Goal: Task Accomplishment & Management: Manage account settings

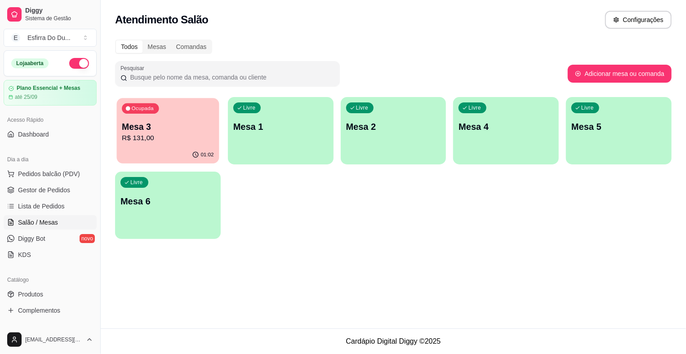
click at [185, 147] on div "01:02" at bounding box center [168, 155] width 103 height 17
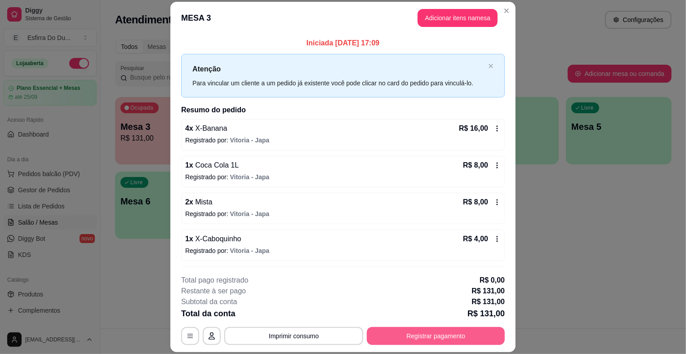
click at [423, 335] on button "Registrar pagamento" at bounding box center [436, 336] width 138 height 18
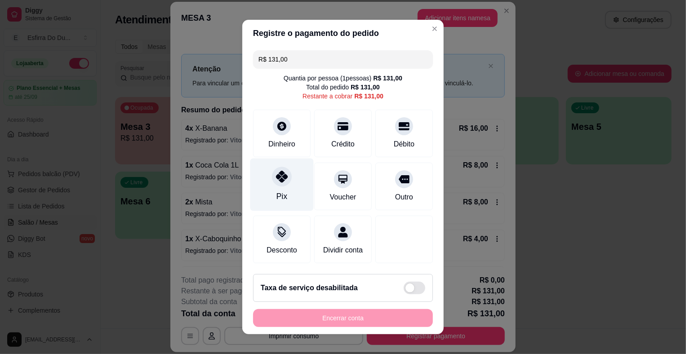
click at [272, 181] on div at bounding box center [282, 177] width 20 height 20
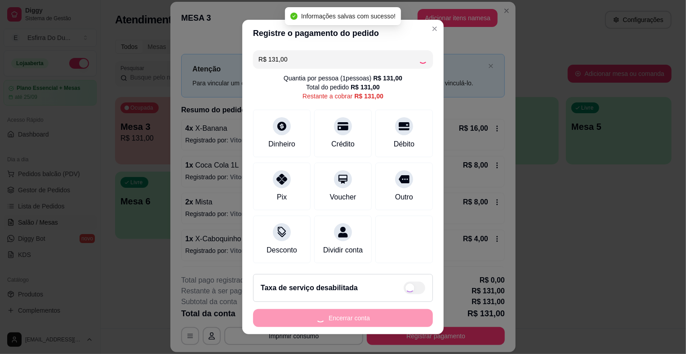
type input "R$ 0,00"
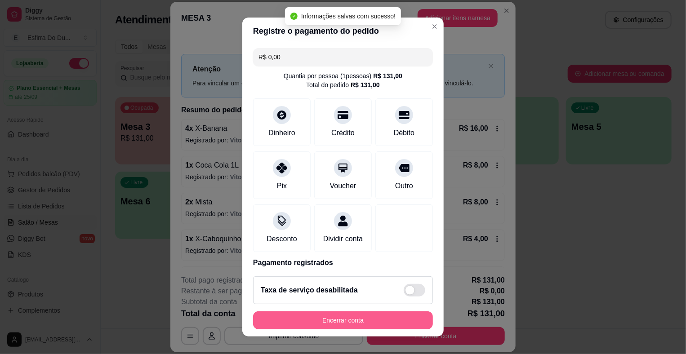
click at [338, 322] on button "Encerrar conta" at bounding box center [343, 321] width 180 height 18
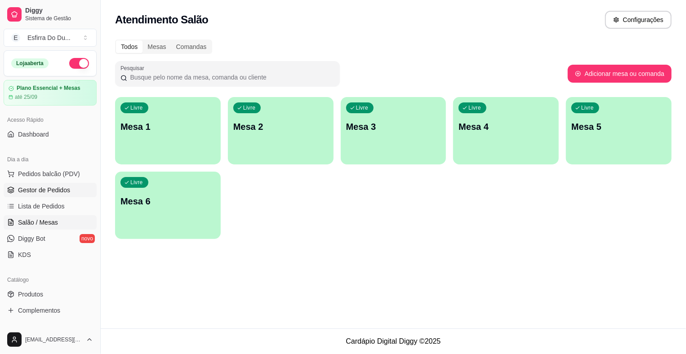
click at [57, 188] on span "Gestor de Pedidos" at bounding box center [44, 190] width 52 height 9
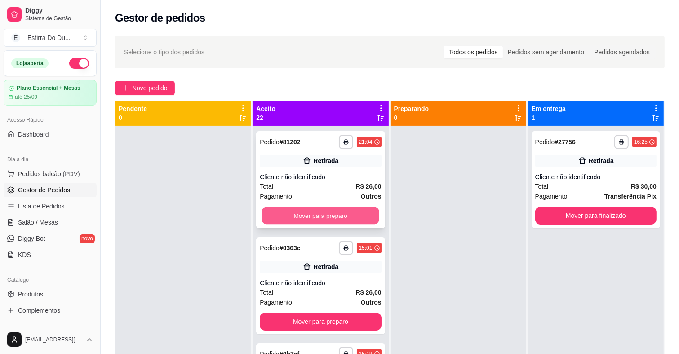
click at [333, 219] on button "Mover para preparo" at bounding box center [321, 216] width 118 height 18
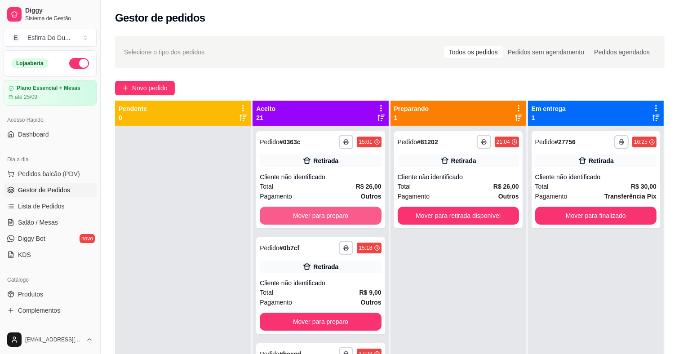
click at [333, 219] on button "Mover para preparo" at bounding box center [320, 216] width 121 height 18
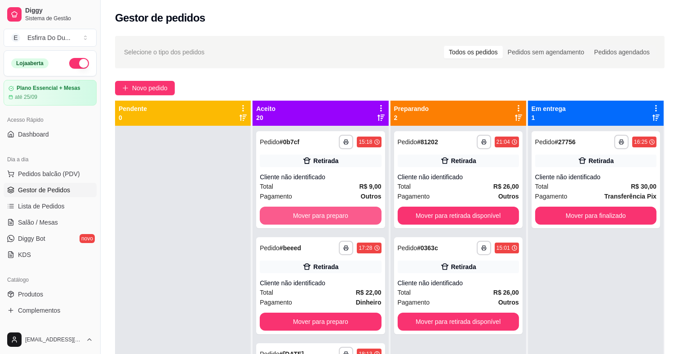
click at [333, 219] on button "Mover para preparo" at bounding box center [320, 216] width 121 height 18
click at [333, 219] on button "Mover para preparo" at bounding box center [321, 216] width 118 height 18
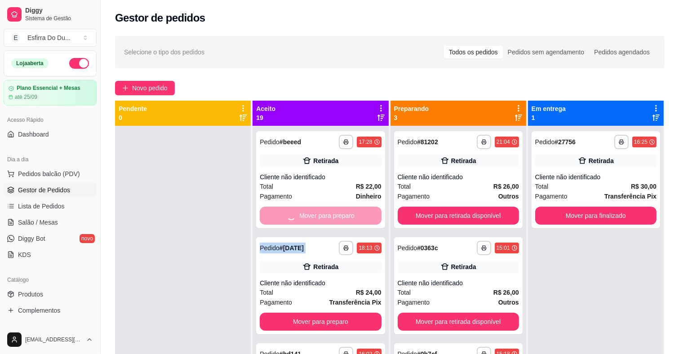
click at [333, 219] on div "Mover para preparo" at bounding box center [320, 216] width 121 height 18
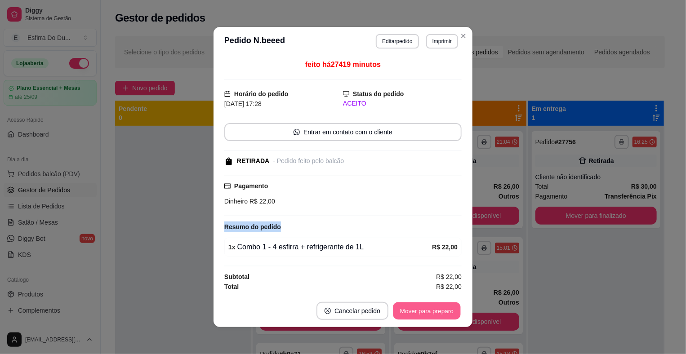
click at [411, 315] on button "Mover para preparo" at bounding box center [426, 312] width 67 height 18
click at [411, 315] on div "Mover para preparo" at bounding box center [427, 311] width 70 height 18
click at [411, 315] on button "Mover para retirada disponível" at bounding box center [411, 311] width 99 height 18
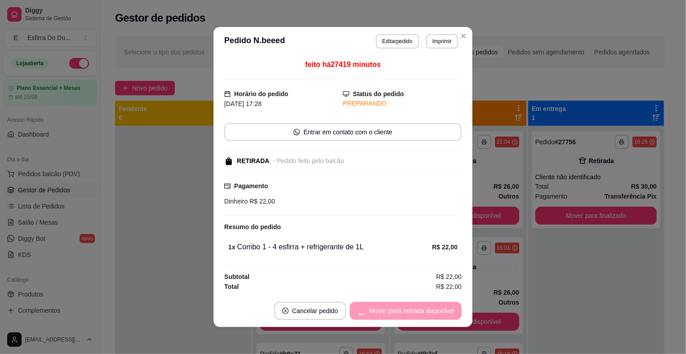
click at [411, 315] on div "Mover para retirada disponível" at bounding box center [406, 311] width 112 height 18
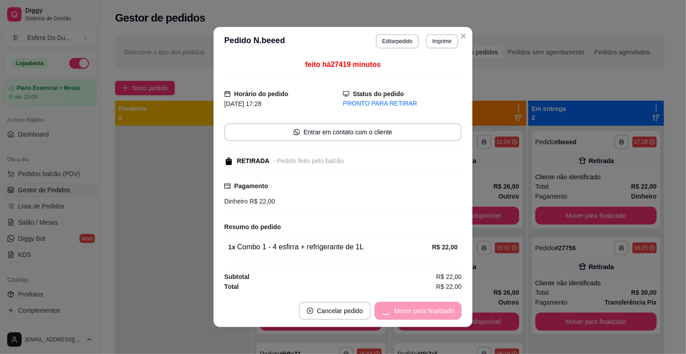
click at [411, 315] on div "Mover para finalizado" at bounding box center [418, 311] width 87 height 18
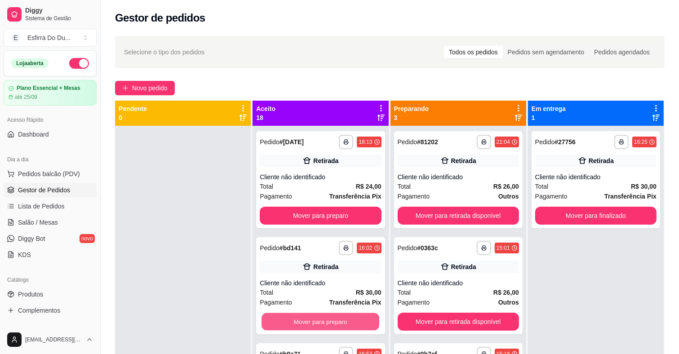
click at [362, 323] on button "Mover para preparo" at bounding box center [321, 322] width 118 height 18
click at [355, 323] on button "Mover para preparo" at bounding box center [320, 322] width 121 height 18
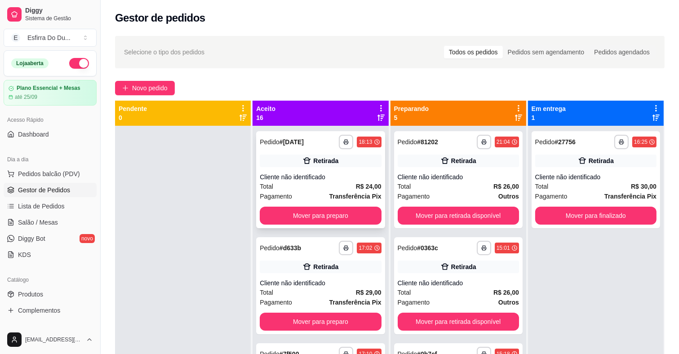
click at [349, 203] on div "**********" at bounding box center [320, 179] width 129 height 97
click at [339, 219] on button "Mover para preparo" at bounding box center [320, 216] width 121 height 18
click at [344, 221] on button "Mover para preparo" at bounding box center [320, 216] width 121 height 18
click at [344, 221] on div "Mover para preparo" at bounding box center [320, 216] width 121 height 18
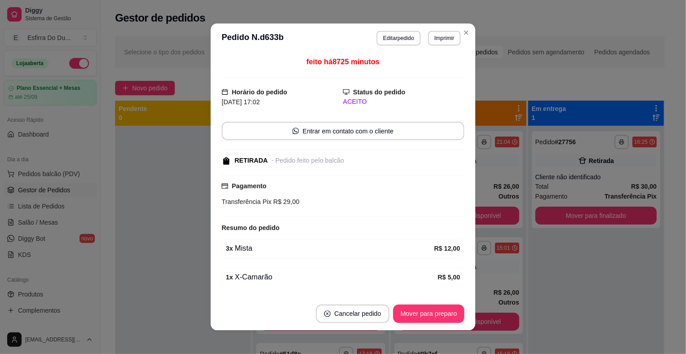
click at [344, 221] on div "feito há 8725 minutos Horário do pedido [DATE] 17:02 Status do pedido ACEITO En…" at bounding box center [343, 175] width 243 height 237
click at [344, 223] on div "Resumo do pedido" at bounding box center [343, 228] width 243 height 11
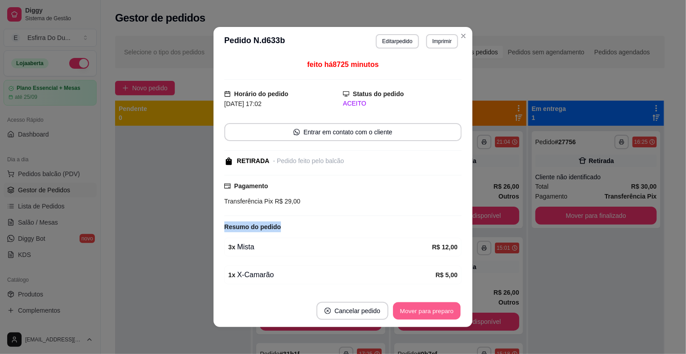
click at [420, 320] on button "Mover para preparo" at bounding box center [426, 312] width 67 height 18
click at [420, 320] on div "Mover para preparo" at bounding box center [427, 311] width 70 height 18
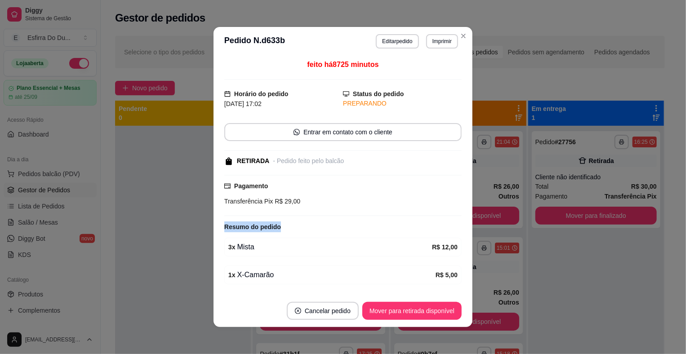
click at [420, 318] on button "Mover para retirada disponível" at bounding box center [411, 311] width 99 height 18
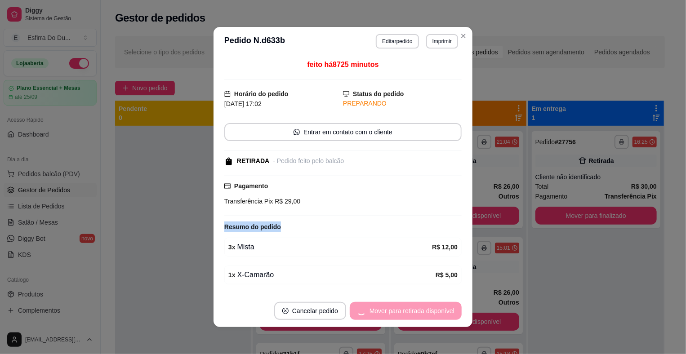
click at [420, 318] on div "Mover para retirada disponível" at bounding box center [406, 311] width 112 height 18
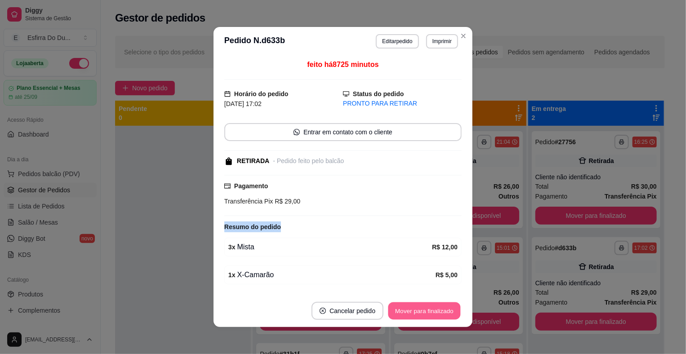
click at [420, 318] on button "Mover para finalizado" at bounding box center [425, 312] width 72 height 18
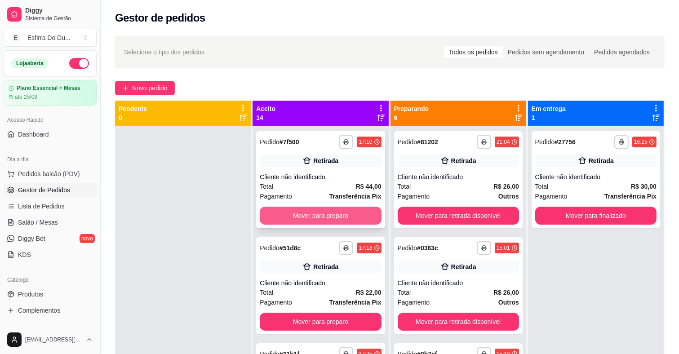
click at [320, 210] on button "Mover para preparo" at bounding box center [320, 216] width 121 height 18
click at [324, 224] on button "Mover para preparo" at bounding box center [321, 216] width 118 height 18
click at [328, 216] on button "Mover para preparo" at bounding box center [320, 216] width 121 height 18
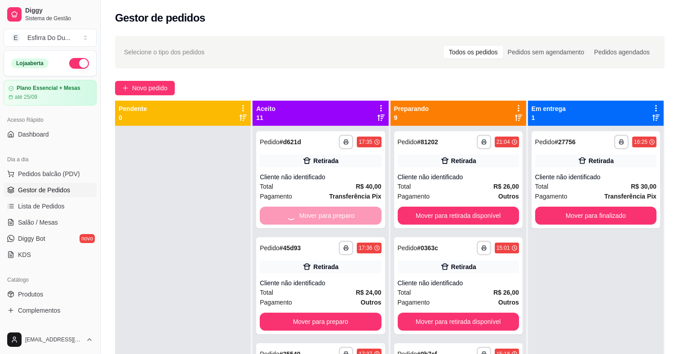
click at [328, 216] on div "Mover para preparo" at bounding box center [320, 216] width 121 height 18
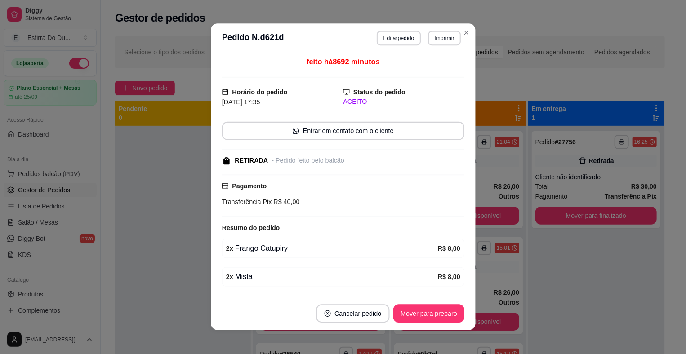
click at [328, 216] on div "feito há 8692 minutos Horário do pedido [DATE] 17:35 Status do pedido ACEITO En…" at bounding box center [343, 175] width 242 height 237
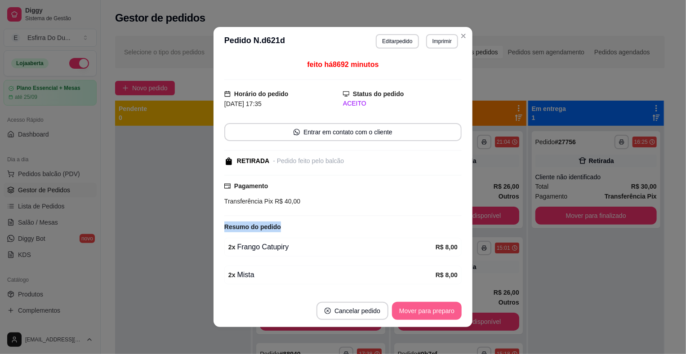
click at [414, 302] on button "Mover para preparo" at bounding box center [427, 311] width 70 height 18
click at [412, 308] on button "Mover para preparo" at bounding box center [426, 312] width 67 height 18
click at [412, 308] on div "Mover para preparo" at bounding box center [421, 311] width 82 height 18
click at [412, 308] on button "Mover para retirada disponível" at bounding box center [412, 312] width 96 height 18
click at [412, 308] on div "Mover para retirada disponível" at bounding box center [411, 311] width 99 height 18
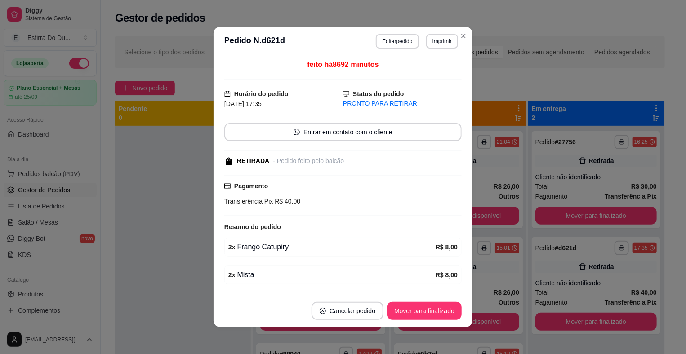
click at [412, 308] on button "Mover para finalizado" at bounding box center [424, 311] width 75 height 18
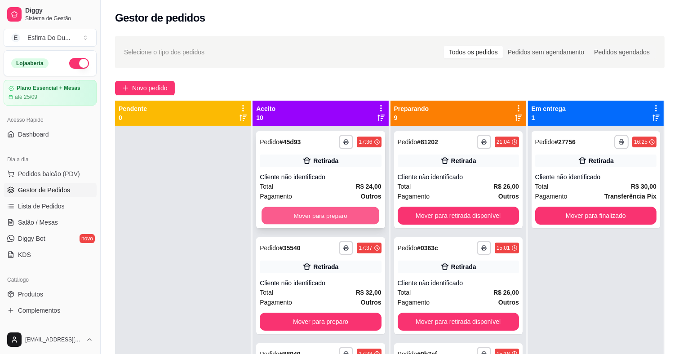
click at [273, 218] on button "Mover para preparo" at bounding box center [321, 216] width 118 height 18
click at [325, 216] on button "Mover para preparo" at bounding box center [320, 216] width 121 height 18
click at [323, 237] on div "**********" at bounding box center [320, 285] width 129 height 97
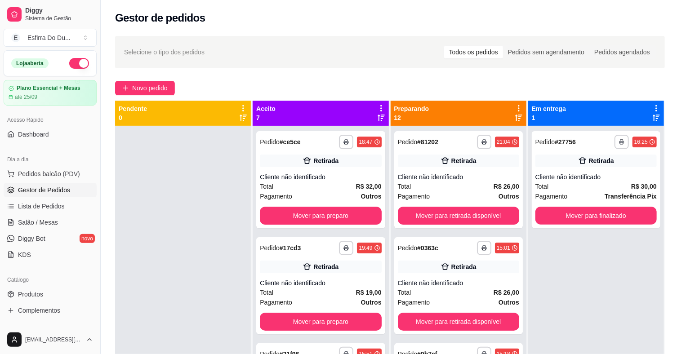
click at [322, 215] on div at bounding box center [343, 215] width 238 height 1
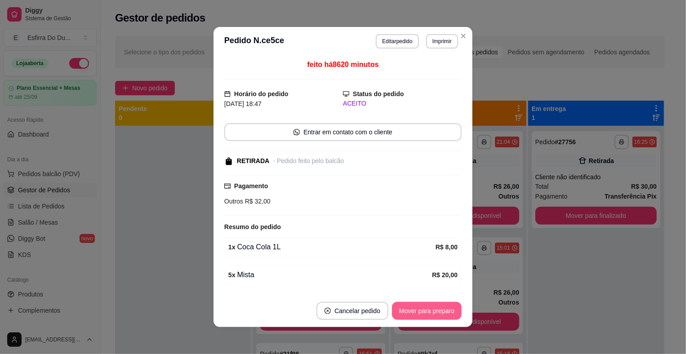
click at [398, 314] on button "Mover para preparo" at bounding box center [427, 311] width 70 height 18
click at [398, 314] on div "Mover para preparo" at bounding box center [421, 311] width 82 height 18
click at [398, 314] on button "Mover para retirada disponível" at bounding box center [411, 311] width 99 height 18
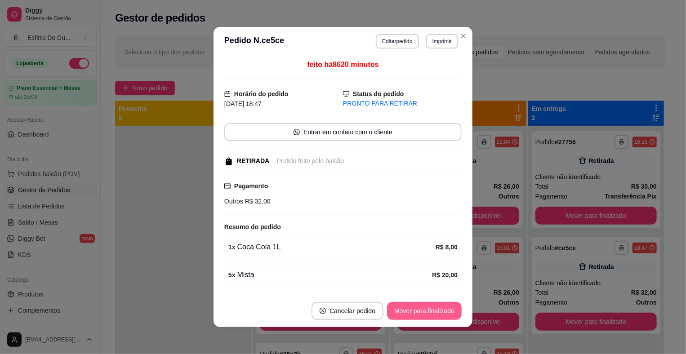
click at [398, 315] on button "Mover para finalizado" at bounding box center [424, 311] width 75 height 18
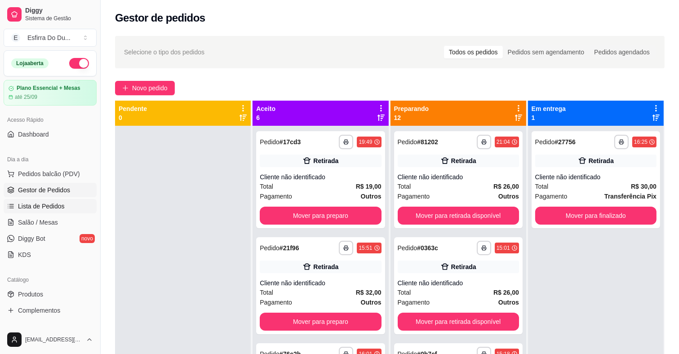
click at [28, 203] on span "Lista de Pedidos" at bounding box center [41, 206] width 47 height 9
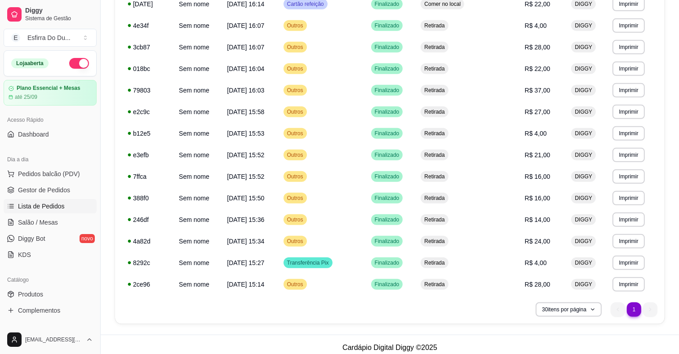
scroll to position [466, 0]
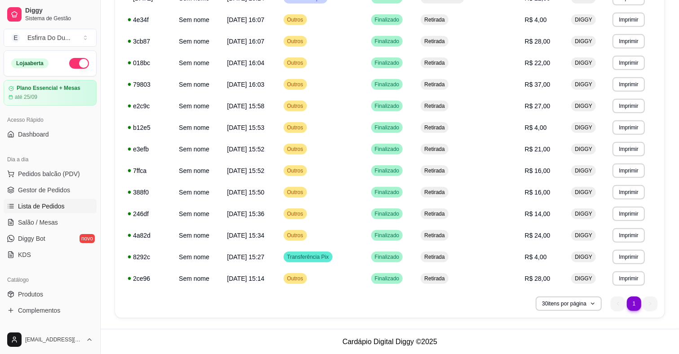
click at [655, 300] on ul "1 1" at bounding box center [634, 304] width 47 height 14
click at [620, 306] on ul "1 1" at bounding box center [634, 304] width 47 height 14
click at [634, 303] on li "1" at bounding box center [634, 304] width 14 height 14
click at [37, 205] on span "Lista de Pedidos" at bounding box center [41, 206] width 47 height 9
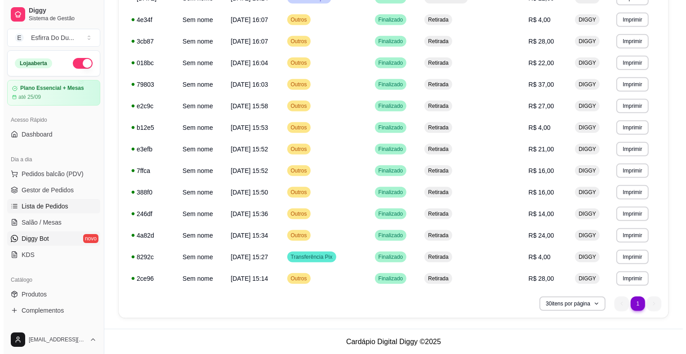
scroll to position [0, 0]
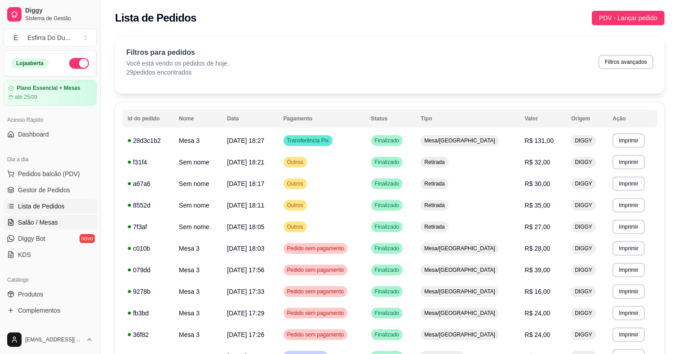
click at [39, 224] on span "Salão / Mesas" at bounding box center [38, 222] width 40 height 9
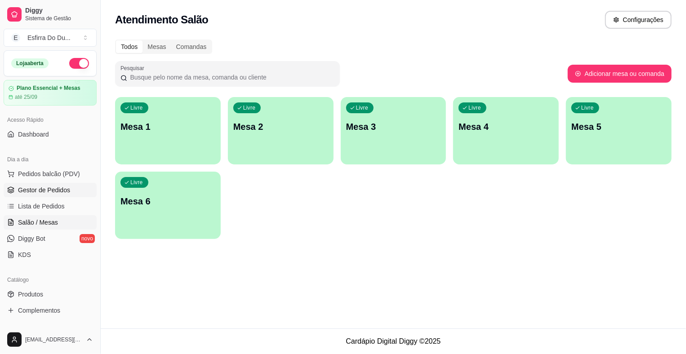
click at [45, 192] on span "Gestor de Pedidos" at bounding box center [44, 190] width 52 height 9
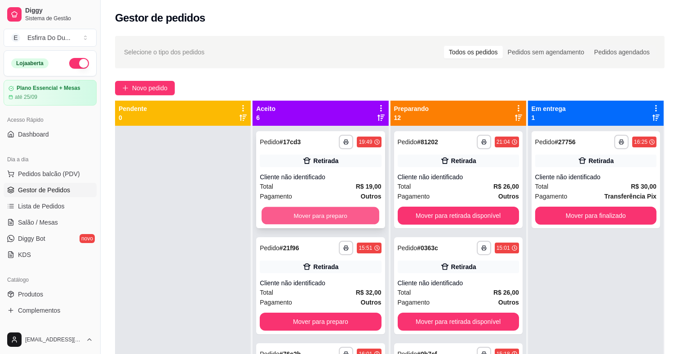
click at [306, 212] on button "Mover para preparo" at bounding box center [321, 216] width 118 height 18
click at [306, 212] on button "Mover para preparo" at bounding box center [320, 216] width 121 height 18
click at [306, 212] on div "Mover para preparo" at bounding box center [320, 216] width 121 height 18
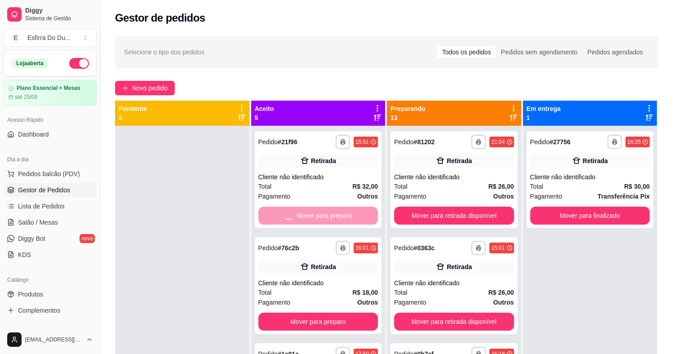
click at [306, 212] on div "Pagamento Outros R$ 32,00" at bounding box center [340, 196] width 240 height 42
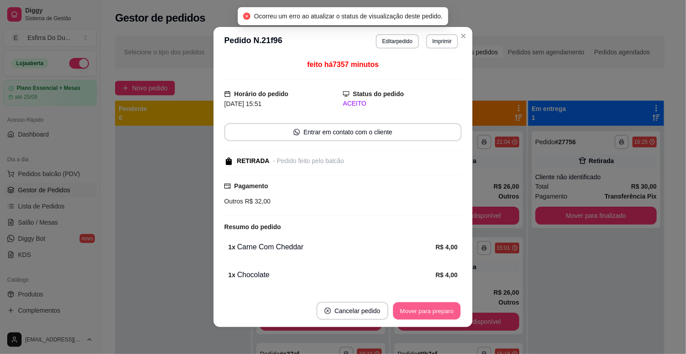
click at [410, 304] on button "Mover para preparo" at bounding box center [426, 312] width 67 height 18
click at [410, 304] on button "Mover para retirada disponível" at bounding box center [412, 312] width 96 height 18
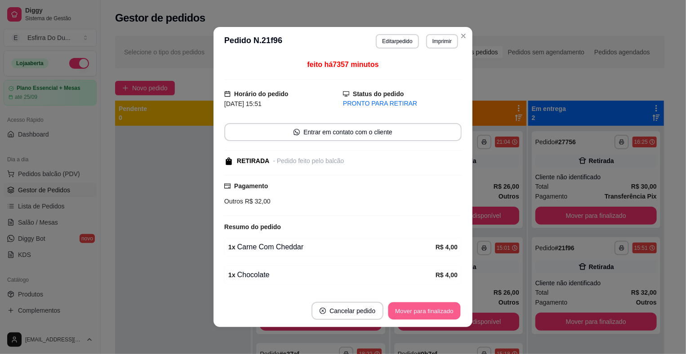
click at [410, 304] on button "Mover para finalizado" at bounding box center [425, 312] width 72 height 18
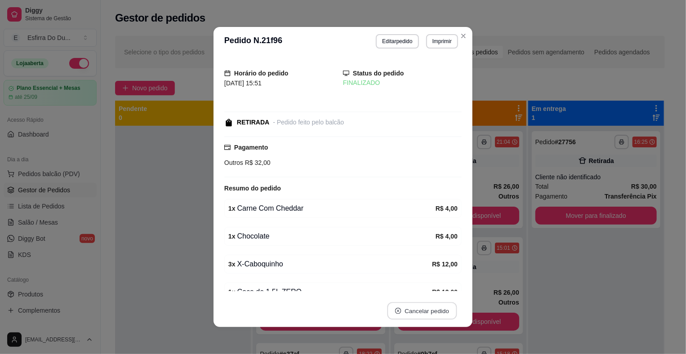
click at [410, 304] on button "Cancelar pedido" at bounding box center [422, 312] width 70 height 18
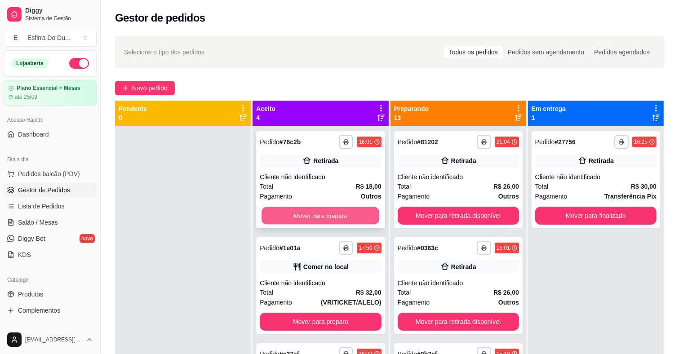
click at [332, 218] on button "Mover para preparo" at bounding box center [321, 216] width 118 height 18
click at [332, 218] on div "Mover para preparo" at bounding box center [320, 216] width 121 height 18
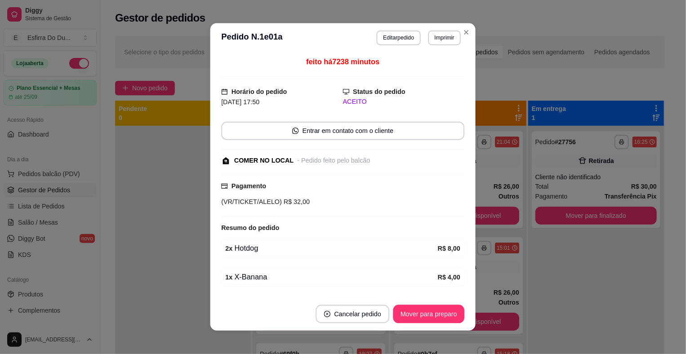
click at [332, 218] on div "feito há 7238 minutos Horário do pedido [DATE] 17:50 Status do pedido ACEITO En…" at bounding box center [343, 176] width 243 height 238
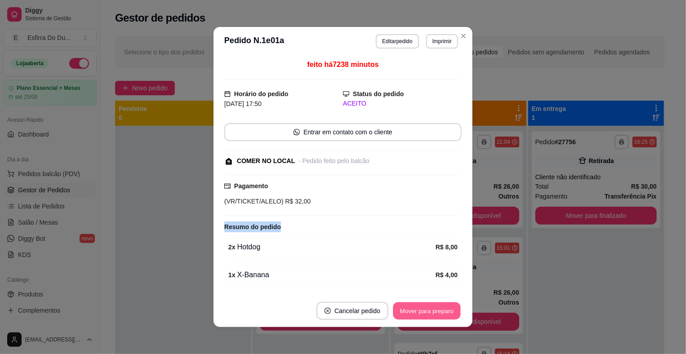
click at [407, 309] on button "Mover para preparo" at bounding box center [426, 312] width 67 height 18
click at [407, 309] on div "Mover para preparo" at bounding box center [427, 311] width 70 height 18
click at [407, 309] on button "Mover para retirada disponível" at bounding box center [412, 312] width 96 height 18
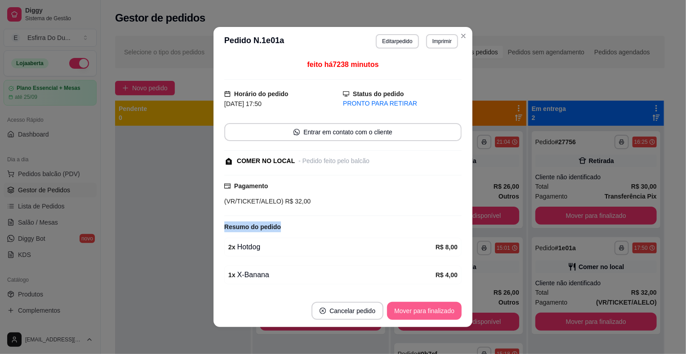
click at [407, 309] on button "Mover para finalizado" at bounding box center [424, 311] width 75 height 18
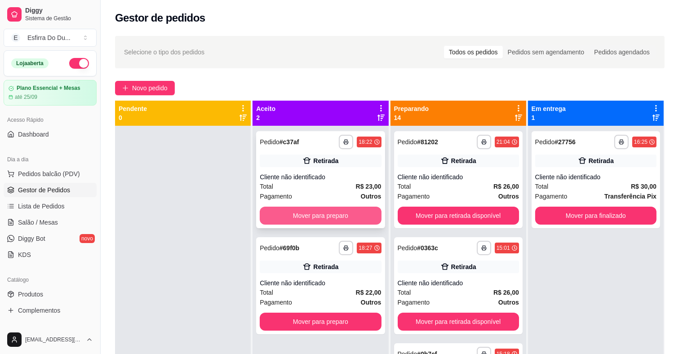
click at [358, 220] on button "Mover para preparo" at bounding box center [320, 216] width 121 height 18
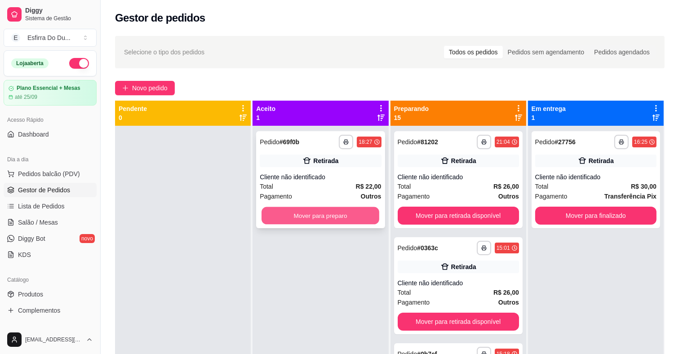
click at [329, 211] on button "Mover para preparo" at bounding box center [321, 216] width 118 height 18
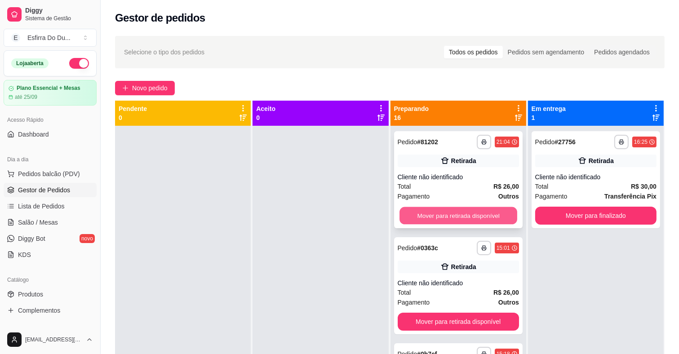
click at [443, 215] on button "Mover para retirada disponível" at bounding box center [459, 216] width 118 height 18
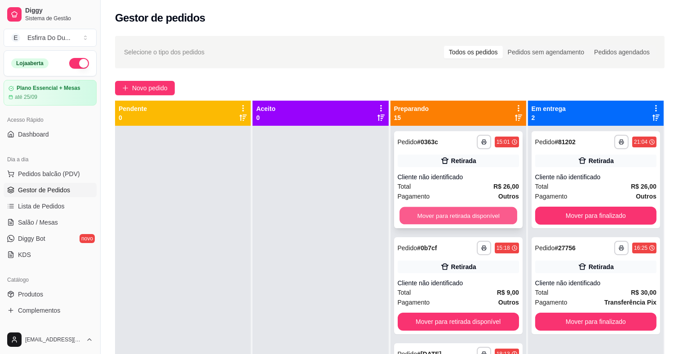
click at [482, 215] on button "Mover para retirada disponível" at bounding box center [459, 216] width 118 height 18
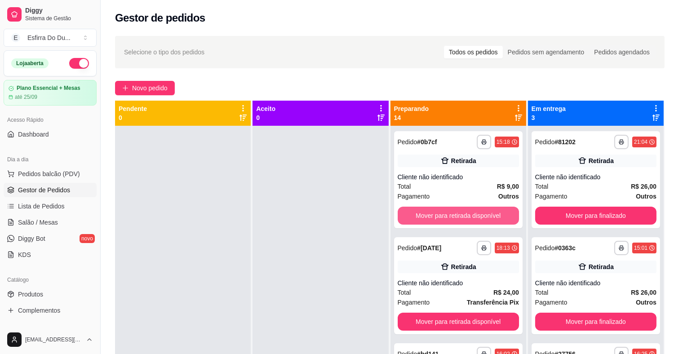
click at [481, 215] on button "Mover para retirada disponível" at bounding box center [458, 216] width 121 height 18
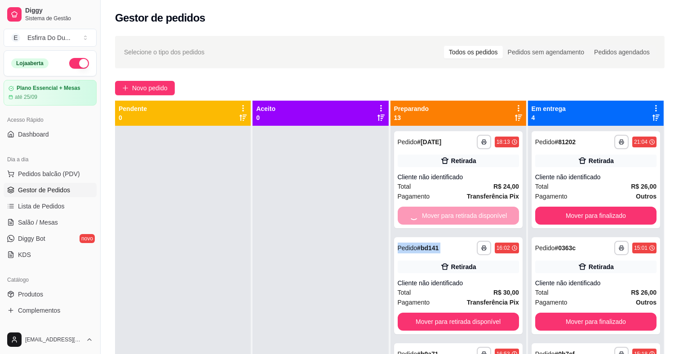
click at [481, 215] on div "Mover para retirada disponível" at bounding box center [458, 216] width 121 height 18
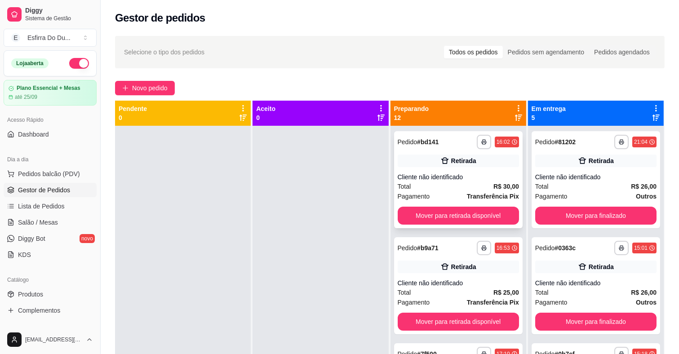
click at [452, 206] on div "**********" at bounding box center [458, 179] width 129 height 97
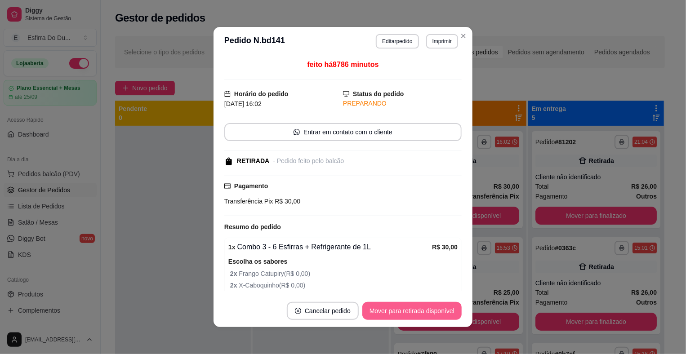
click at [439, 309] on button "Mover para retirada disponível" at bounding box center [411, 311] width 99 height 18
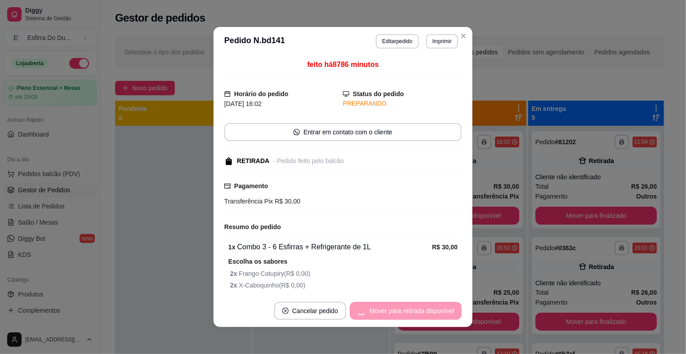
click at [439, 309] on div "Mover para retirada disponível" at bounding box center [406, 311] width 112 height 18
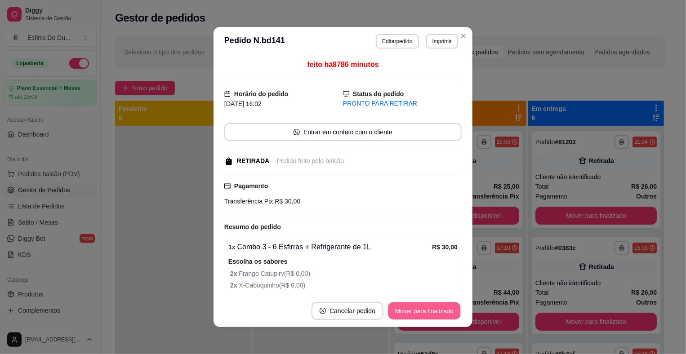
click at [439, 309] on button "Mover para finalizado" at bounding box center [425, 312] width 72 height 18
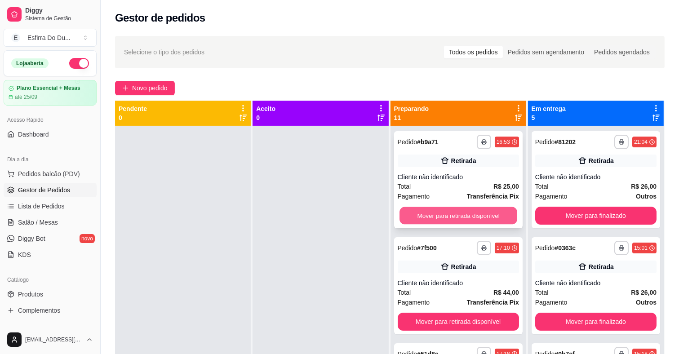
click at [493, 217] on button "Mover para retirada disponível" at bounding box center [459, 216] width 118 height 18
click at [464, 219] on button "Mover para retirada disponível" at bounding box center [458, 216] width 121 height 18
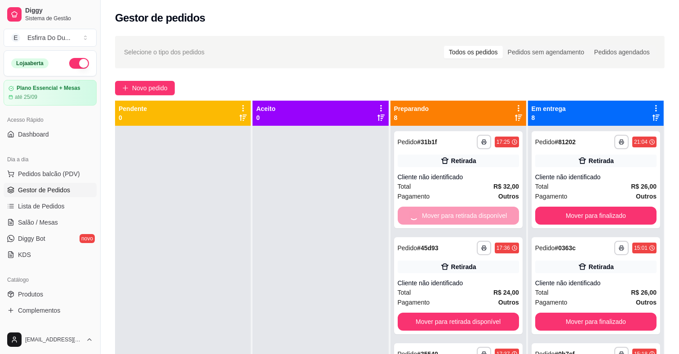
click at [464, 313] on button "Mover para retirada disponível" at bounding box center [458, 322] width 121 height 18
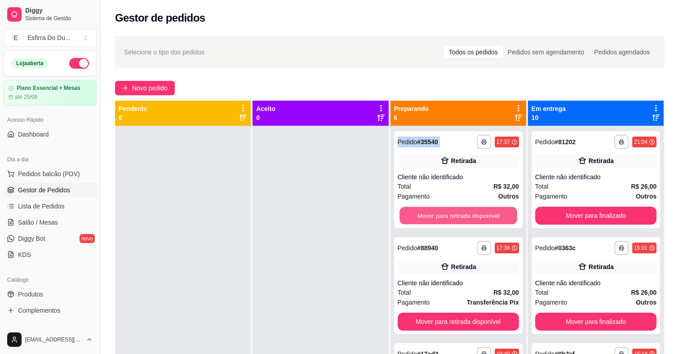
click at [464, 219] on button "Mover para retirada disponível" at bounding box center [459, 216] width 118 height 18
click at [464, 219] on button "Mover para retirada disponível" at bounding box center [458, 216] width 121 height 18
click at [464, 219] on button "Mover para retirada disponível" at bounding box center [459, 216] width 118 height 18
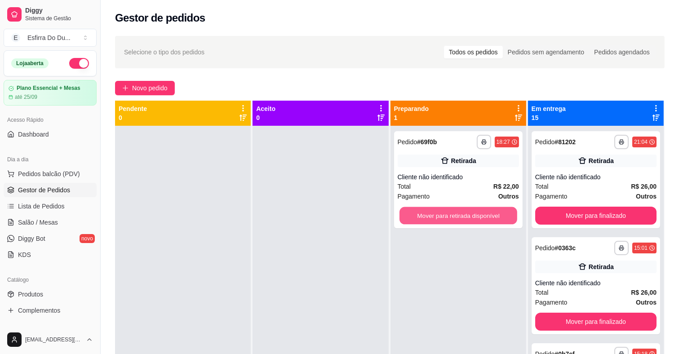
click at [464, 219] on button "Mover para retirada disponível" at bounding box center [459, 216] width 118 height 18
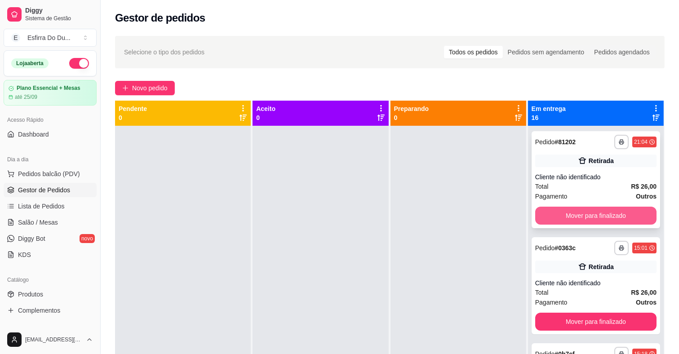
click at [583, 219] on button "Mover para finalizado" at bounding box center [596, 216] width 121 height 18
click at [584, 222] on button "Mover para finalizado" at bounding box center [596, 216] width 121 height 18
click at [584, 222] on button "Mover para finalizado" at bounding box center [596, 216] width 118 height 18
click at [584, 222] on button "Mover para finalizado" at bounding box center [596, 216] width 121 height 18
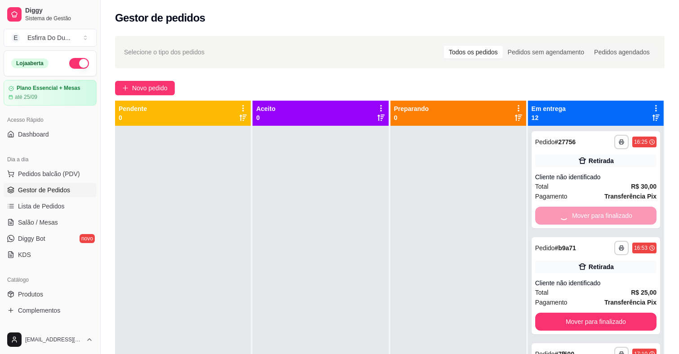
click at [584, 313] on button "Mover para finalizado" at bounding box center [596, 322] width 121 height 18
click at [584, 222] on button "Mover para finalizado" at bounding box center [596, 216] width 121 height 18
click at [584, 222] on div "Mover para finalizado" at bounding box center [596, 216] width 121 height 18
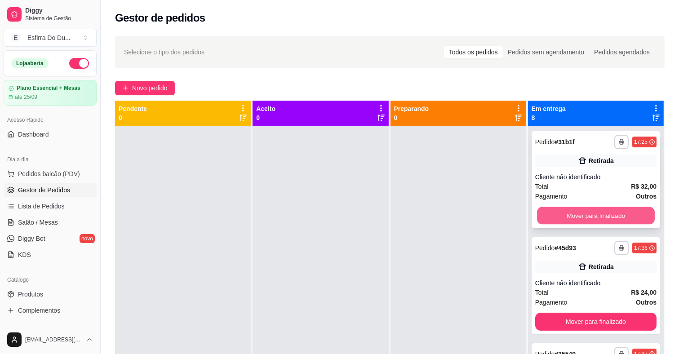
click at [568, 216] on button "Mover para finalizado" at bounding box center [596, 216] width 118 height 18
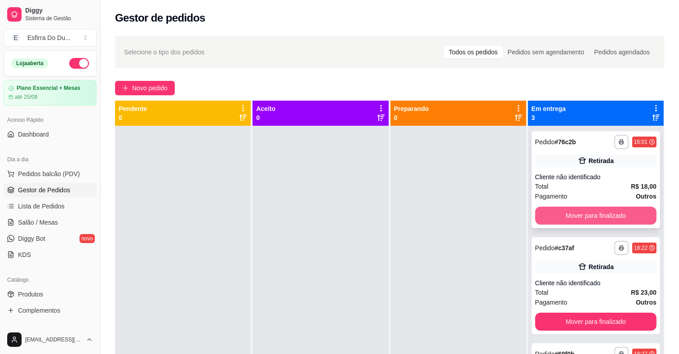
click at [568, 218] on button "Mover para finalizado" at bounding box center [596, 216] width 121 height 18
click at [568, 218] on button "Mover para finalizado" at bounding box center [596, 216] width 118 height 18
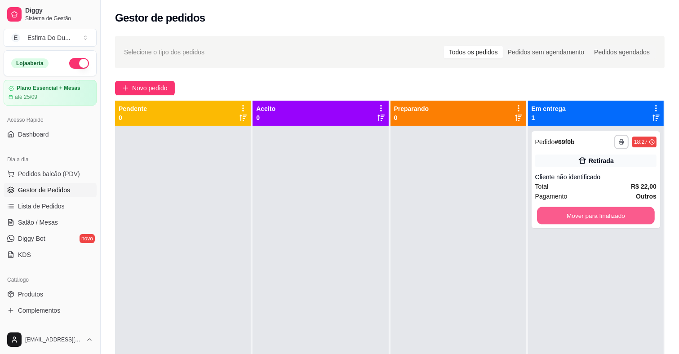
click at [568, 218] on button "Mover para finalizado" at bounding box center [596, 216] width 118 height 18
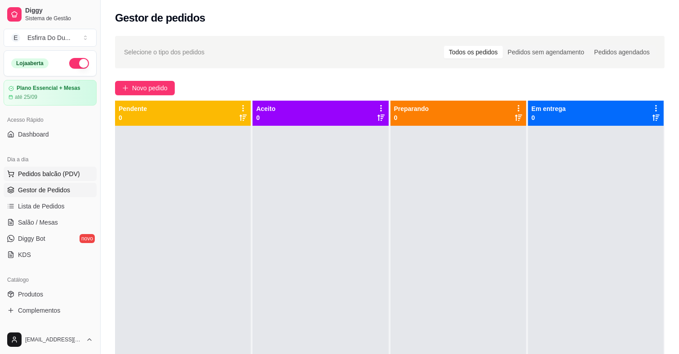
click at [58, 178] on button "Pedidos balcão (PDV)" at bounding box center [50, 174] width 93 height 14
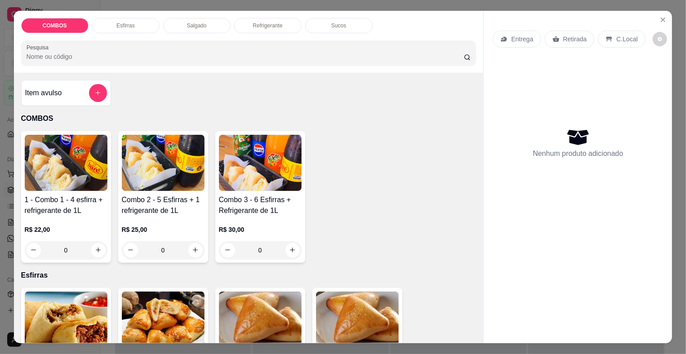
click at [659, 24] on div "Entrega Retirada C.Local" at bounding box center [578, 38] width 170 height 31
click at [665, 18] on button "Close" at bounding box center [663, 20] width 14 height 14
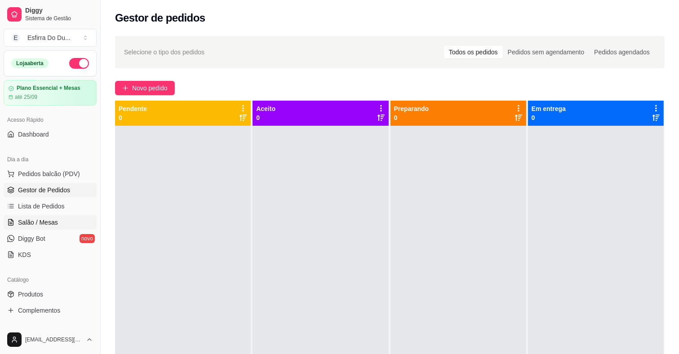
click at [34, 218] on span "Salão / Mesas" at bounding box center [38, 222] width 40 height 9
